Goal: Find specific page/section: Find specific page/section

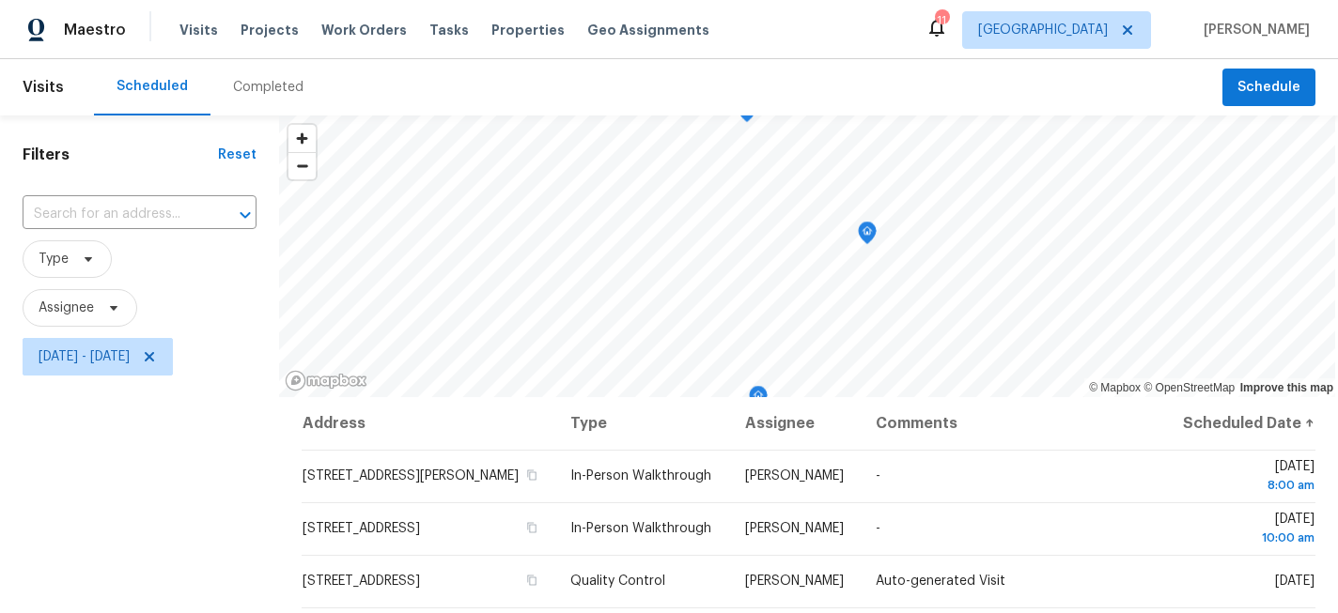
scroll to position [90, 0]
click at [162, 368] on span "[DATE] - [DATE]" at bounding box center [98, 357] width 150 height 38
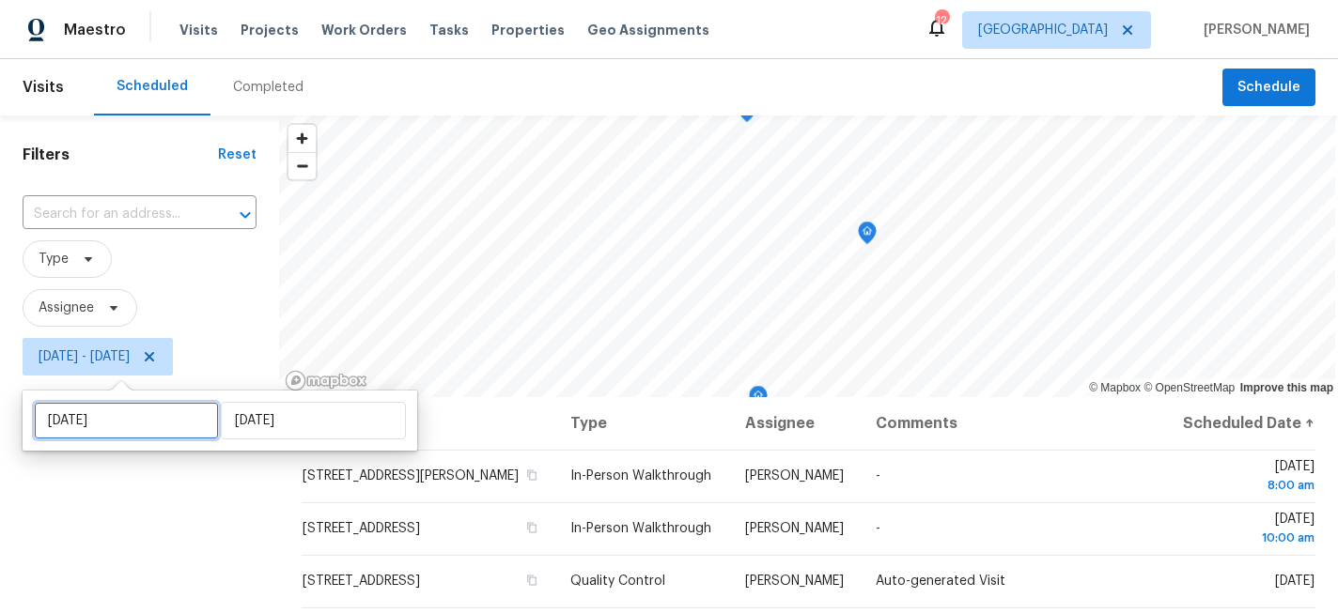
select select "7"
select select "2025"
select select "8"
select select "2025"
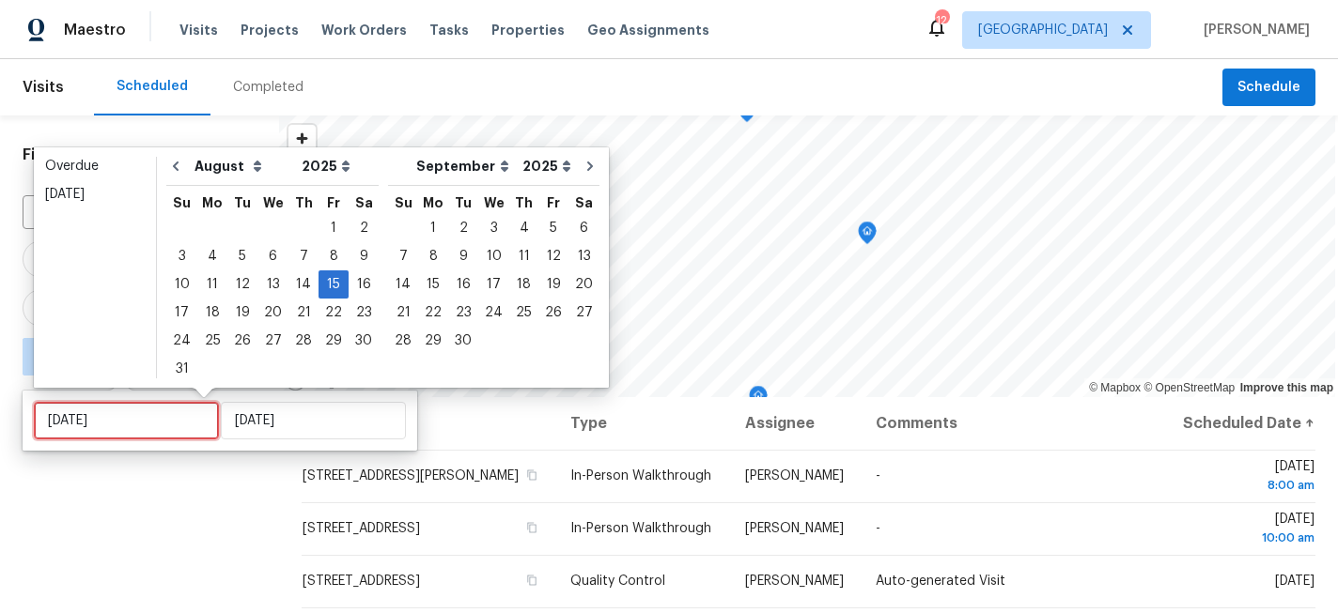
click at [146, 408] on input "[DATE]" at bounding box center [126, 421] width 185 height 38
type input "[DATE]"
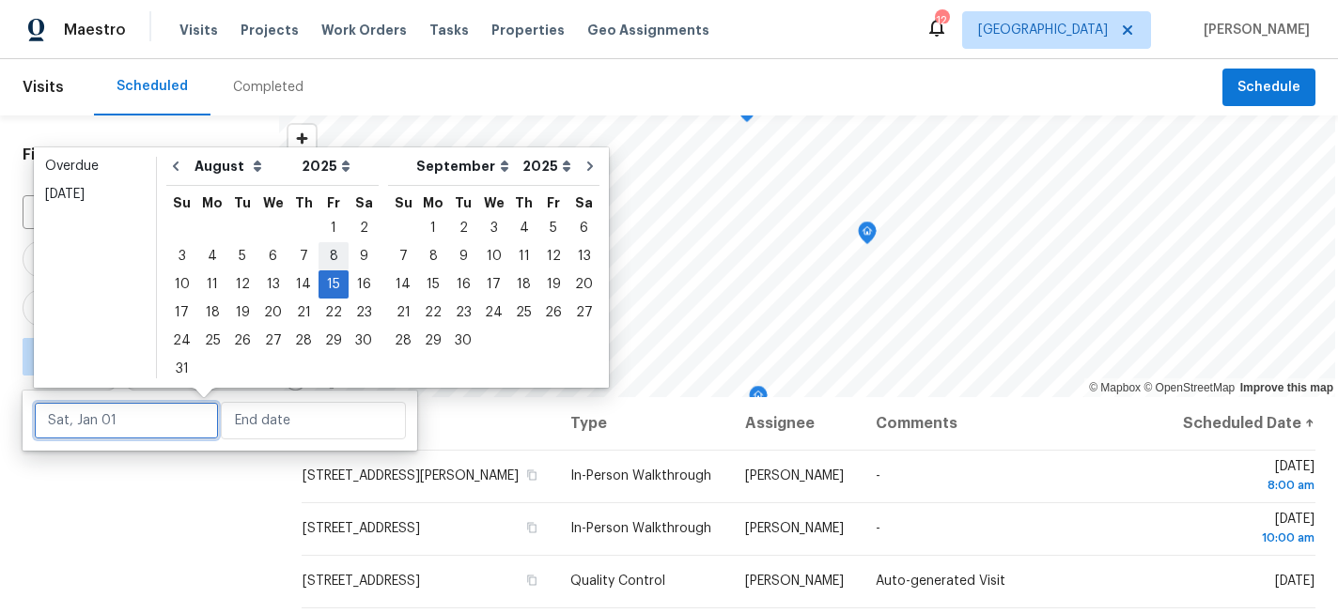
type input "[DATE]"
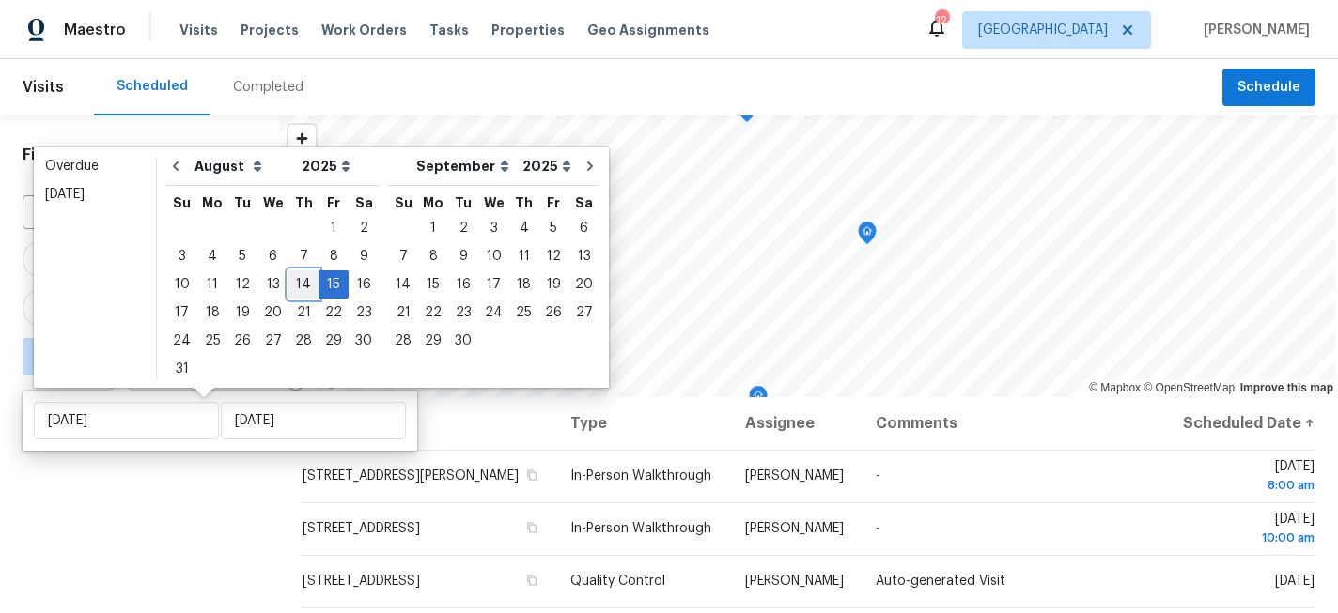
click at [303, 279] on div "14" at bounding box center [303, 284] width 30 height 26
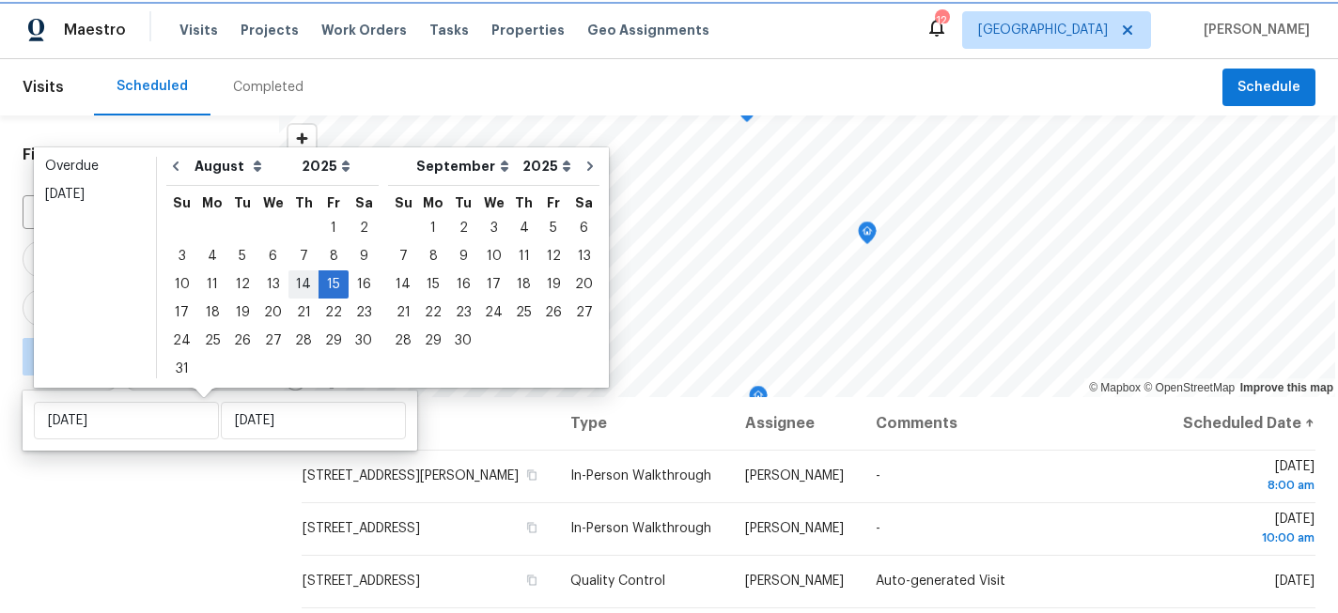
type input "[DATE]"
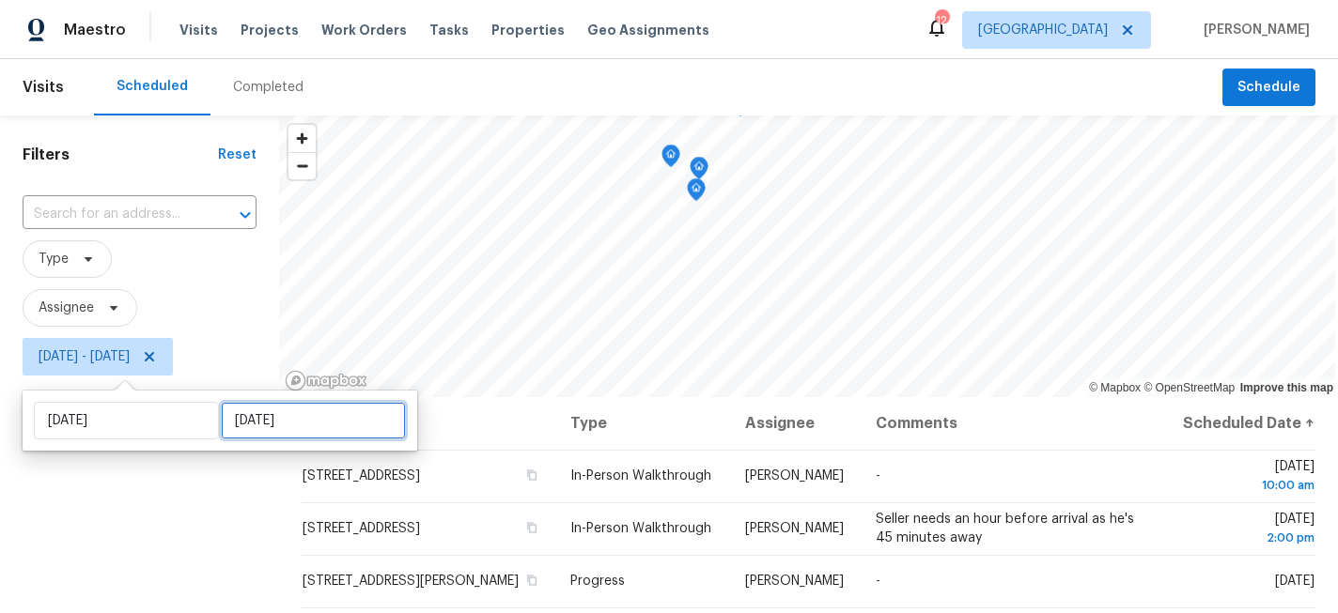
click at [261, 419] on input "[DATE]" at bounding box center [313, 421] width 185 height 38
select select "7"
select select "2025"
select select "8"
select select "2025"
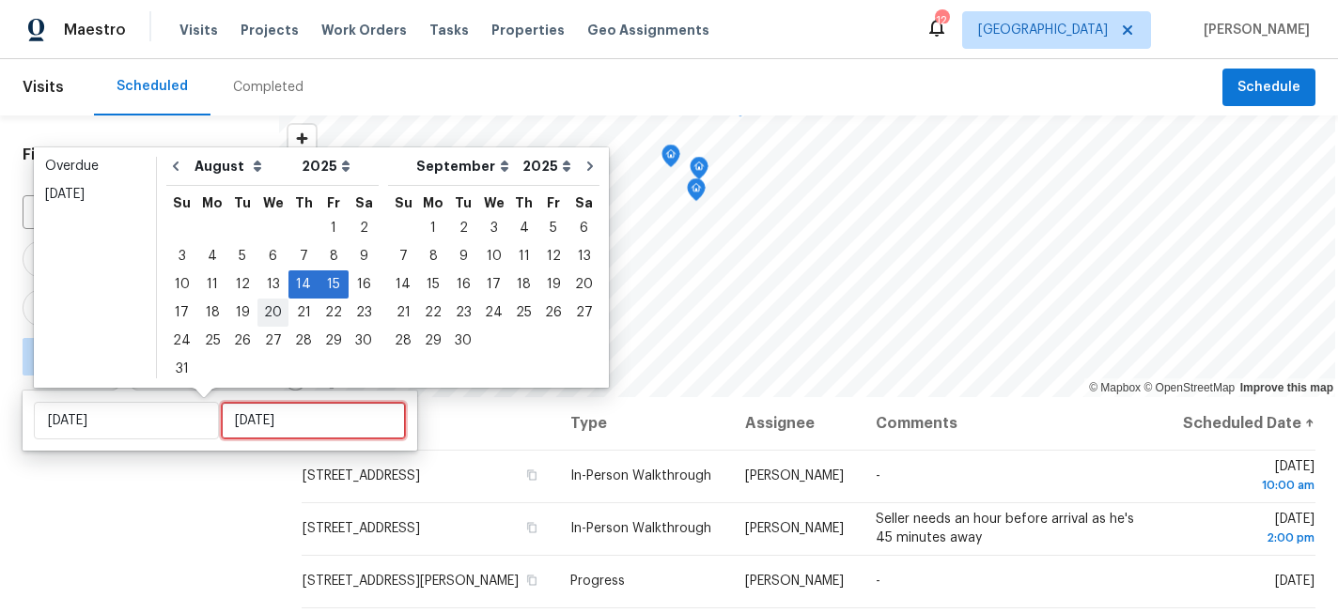
type input "[DATE]"
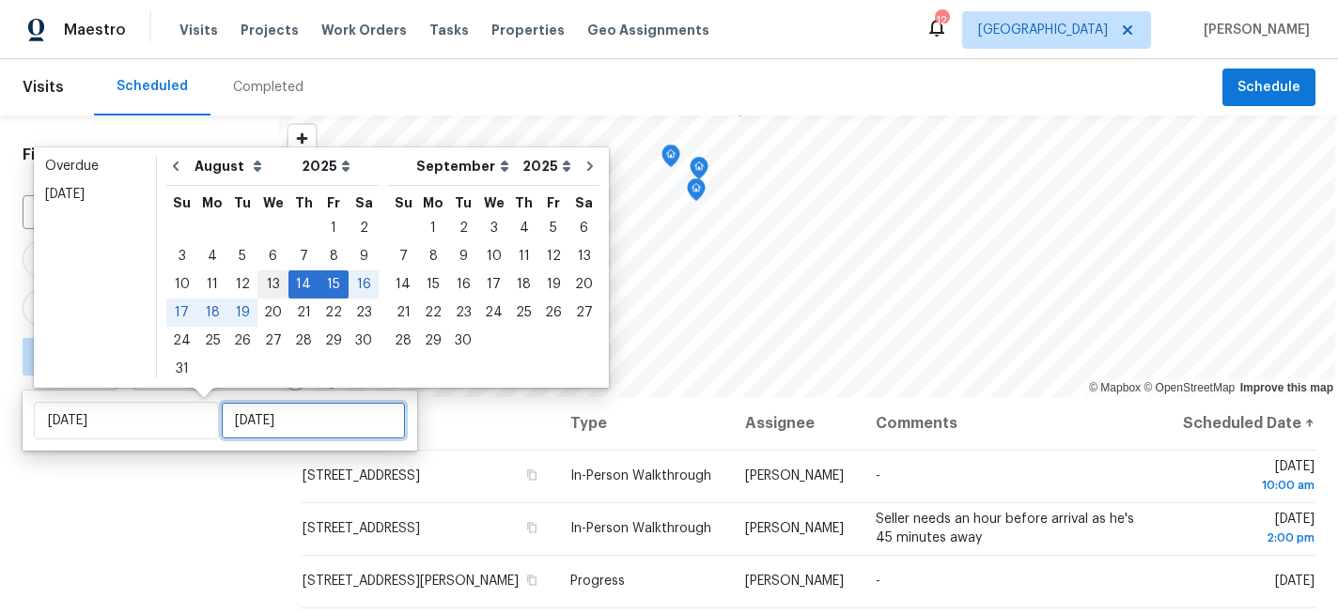
type input "[DATE]"
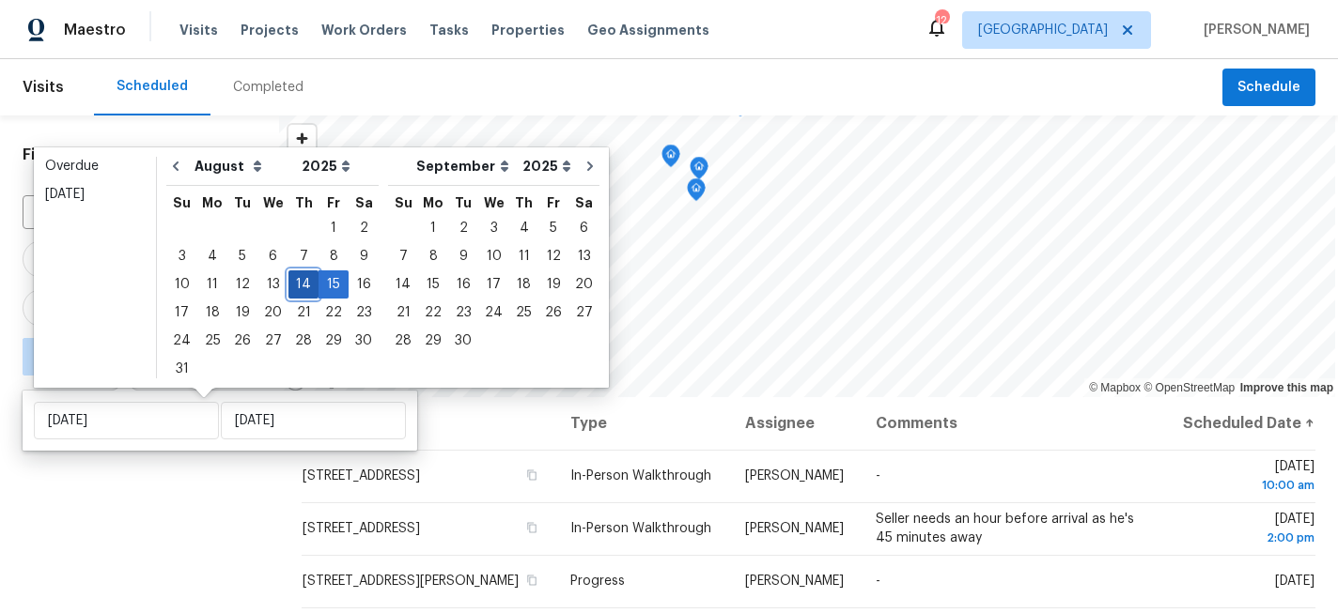
click at [298, 284] on div "14" at bounding box center [303, 284] width 30 height 26
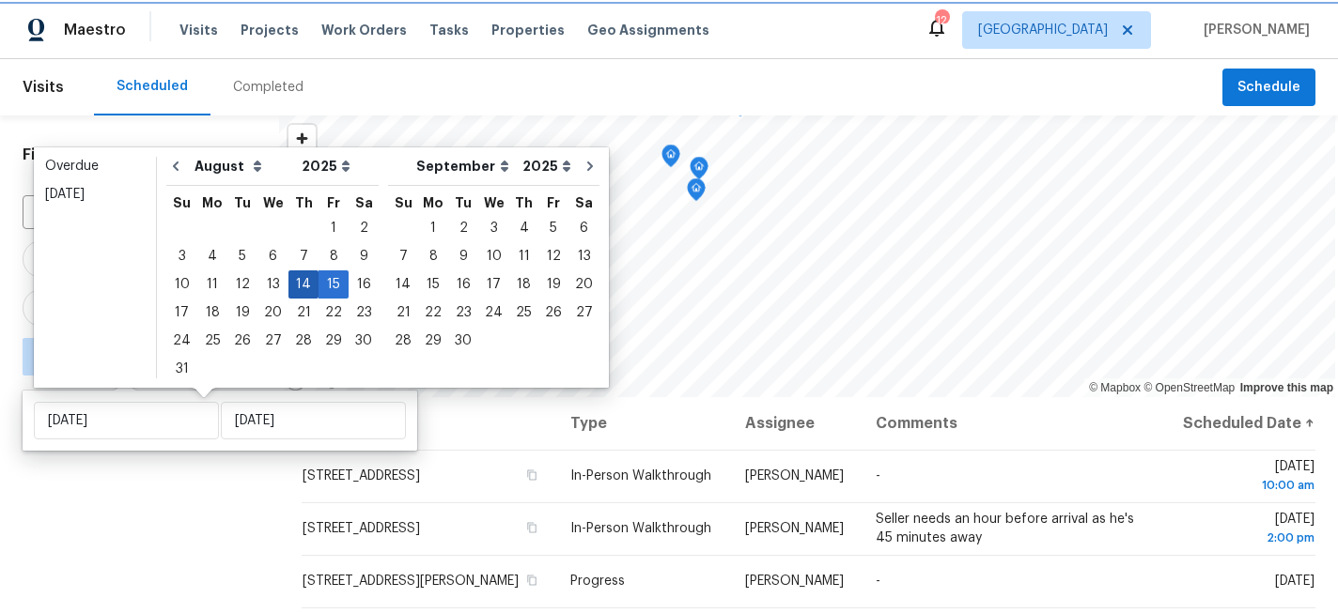
type input "[DATE]"
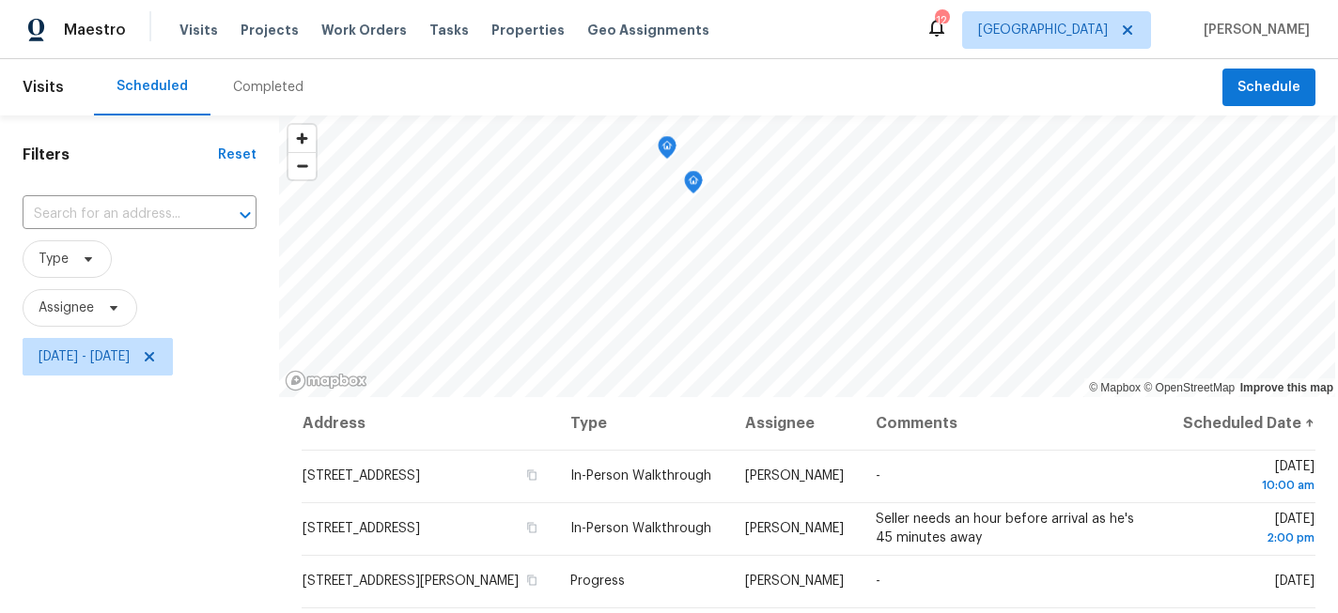
click at [195, 518] on div "Filters Reset ​ Type Assignee [DATE] - [DATE]" at bounding box center [139, 502] width 279 height 772
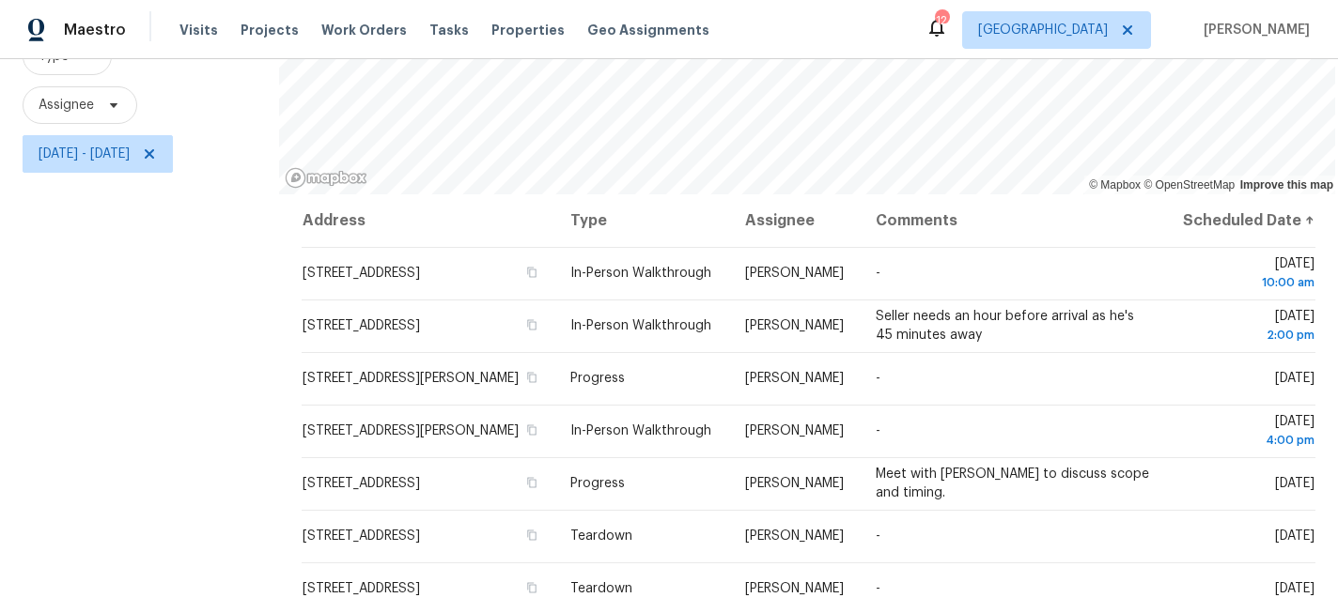
scroll to position [274, 0]
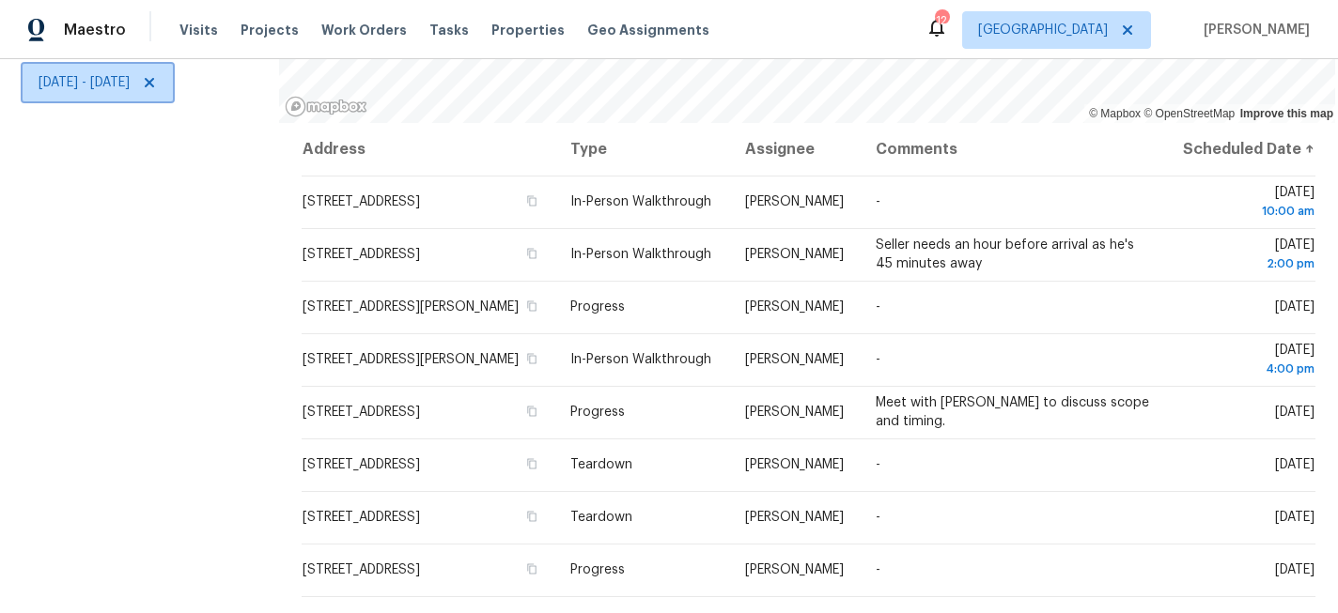
click at [127, 81] on span "[DATE] - [DATE]" at bounding box center [84, 82] width 91 height 19
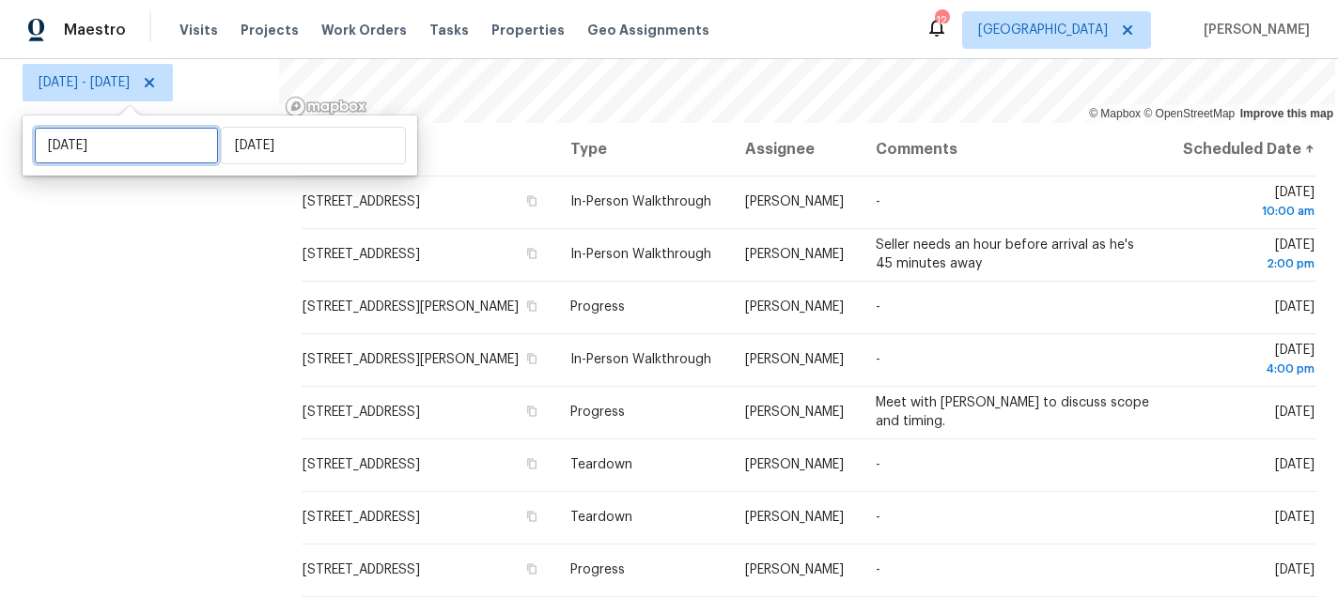
click at [148, 154] on input "[DATE]" at bounding box center [126, 146] width 185 height 38
select select "7"
select select "2025"
select select "8"
select select "2025"
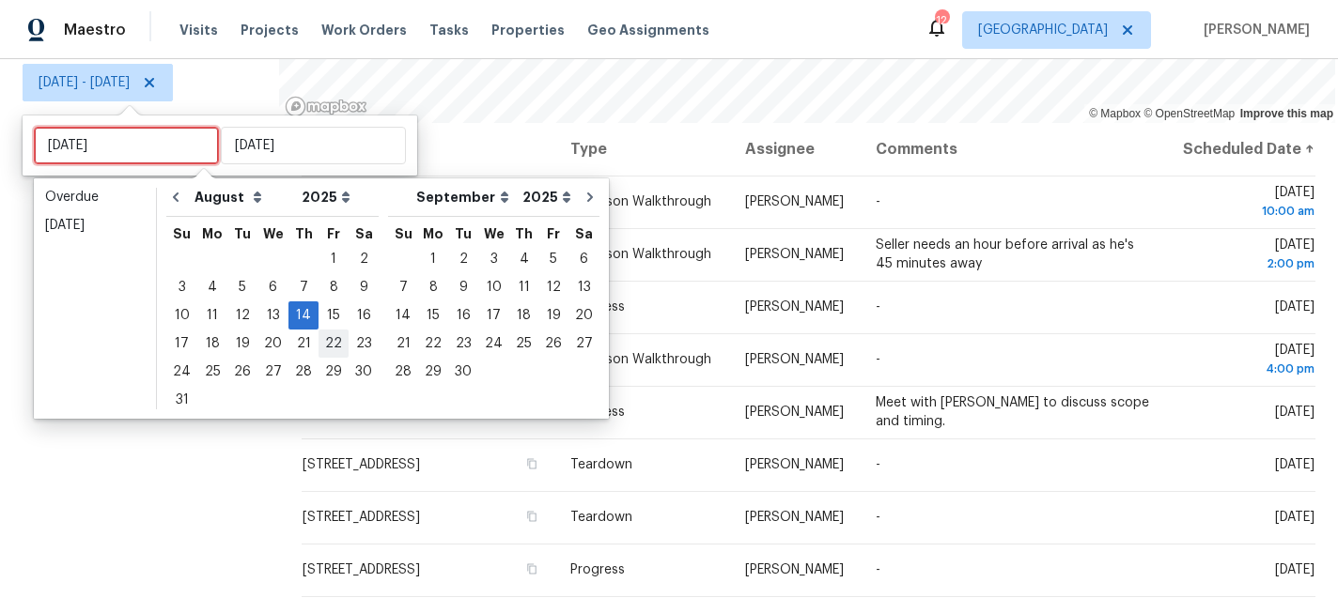
type input "[DATE]"
click at [326, 320] on div "15" at bounding box center [333, 315] width 30 height 26
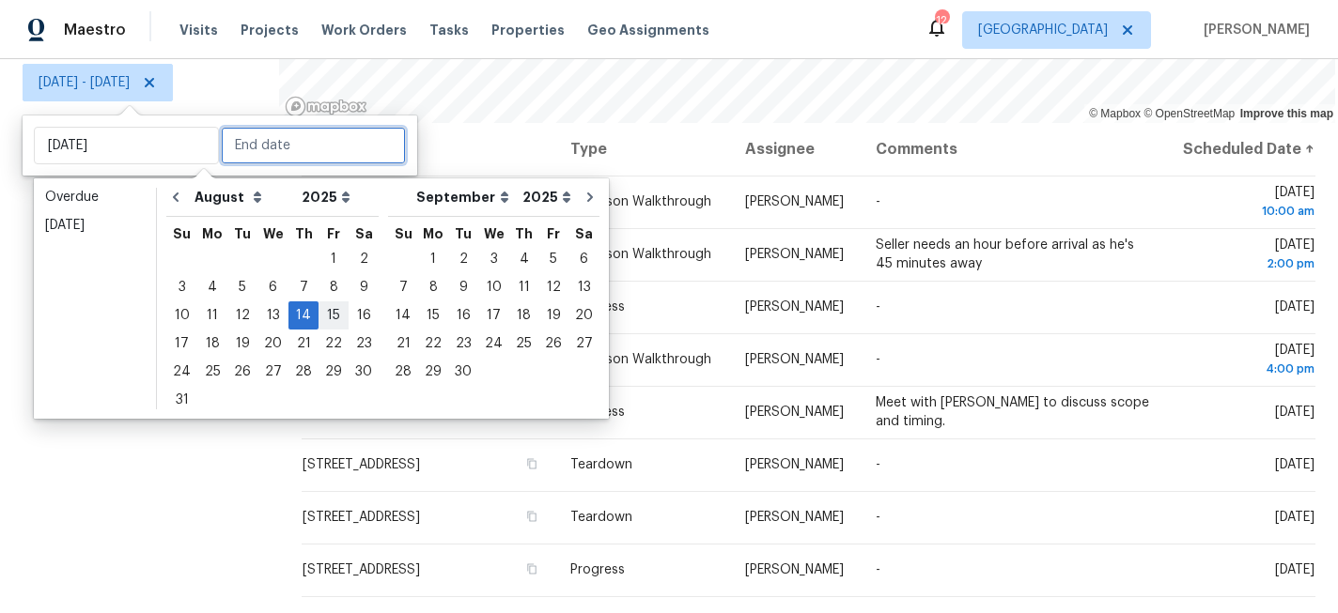
type input "[DATE]"
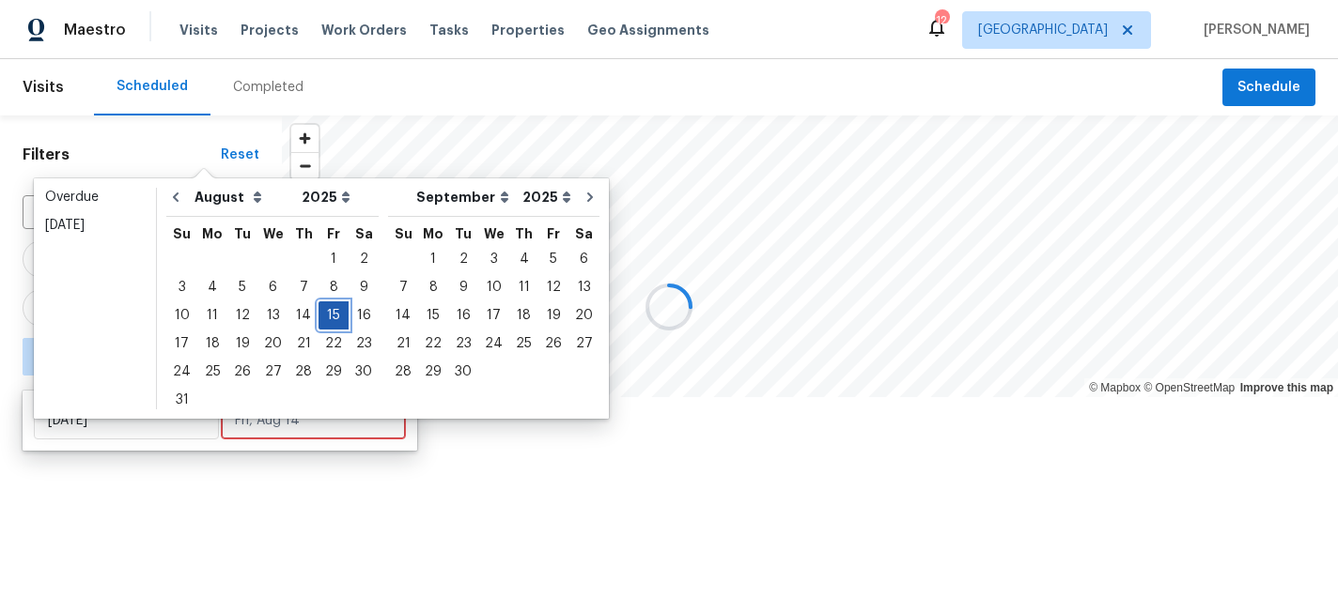
click at [326, 320] on div "15" at bounding box center [333, 315] width 30 height 26
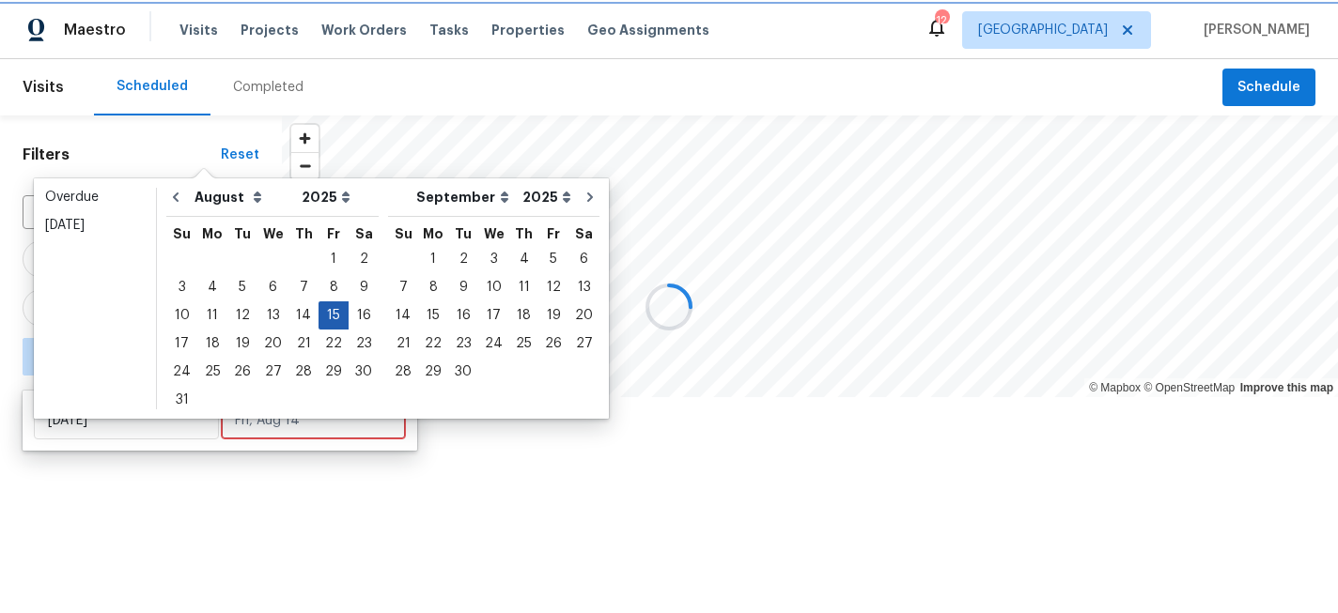
type input "[DATE]"
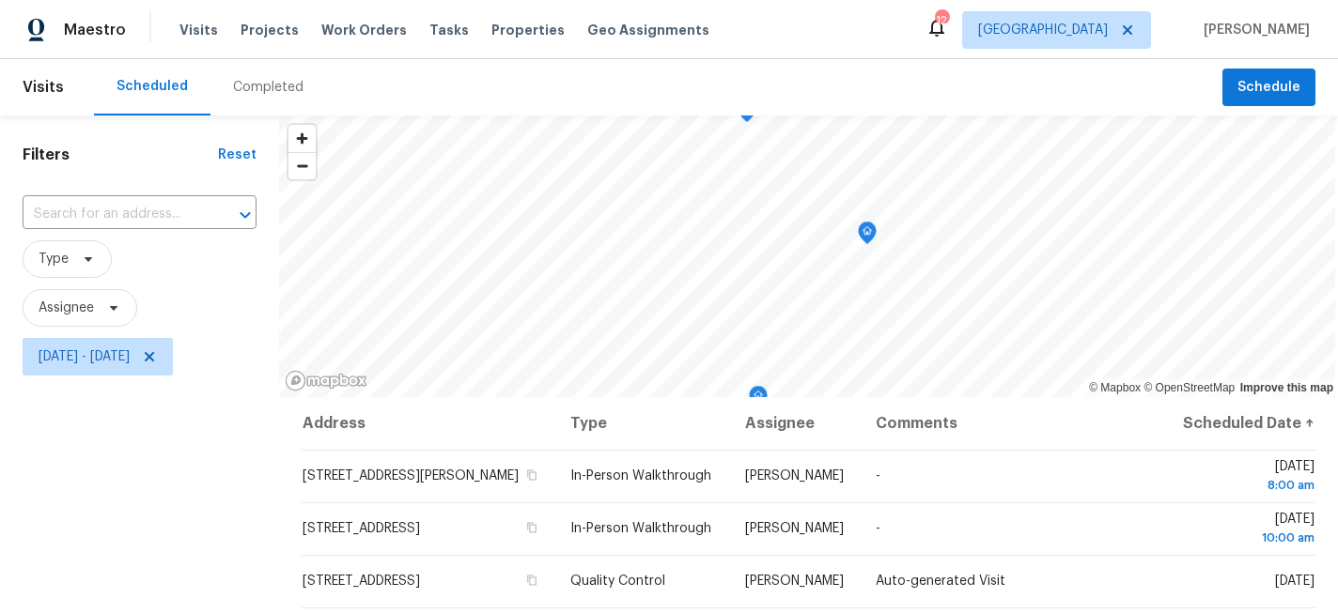
click at [243, 90] on div "Completed" at bounding box center [268, 87] width 70 height 19
